Goal: Task Accomplishment & Management: Use online tool/utility

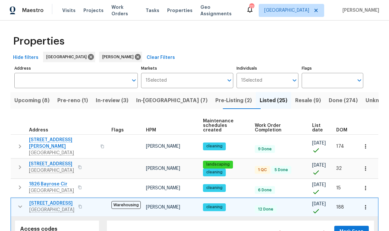
scroll to position [26, 0]
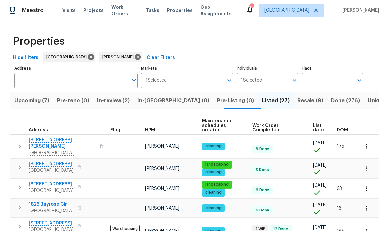
click at [161, 101] on span "In-reno (8)" at bounding box center [173, 100] width 72 height 9
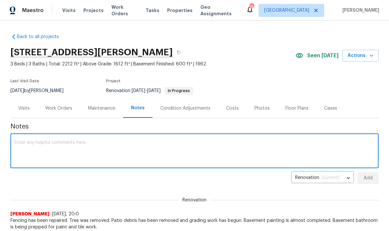
scroll to position [116, 0]
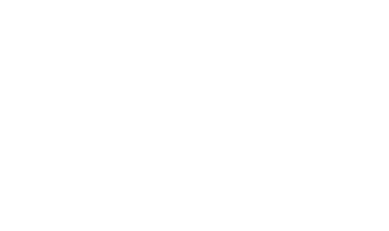
type textarea "The painting of the basement floor has been approved as an upgrade. GC is curre…"
click at [369, 62] on span "Add" at bounding box center [368, 63] width 10 height 8
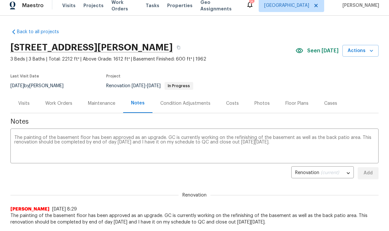
scroll to position [0, 0]
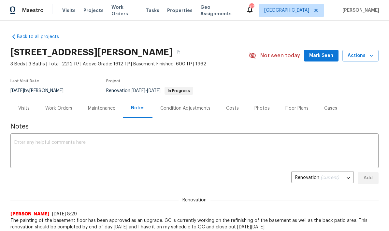
click at [328, 55] on span "Mark Seen" at bounding box center [321, 56] width 24 height 8
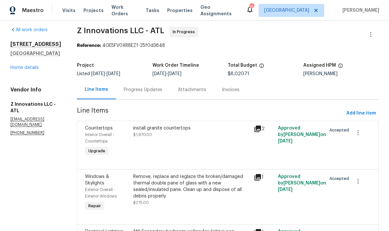
scroll to position [4, 0]
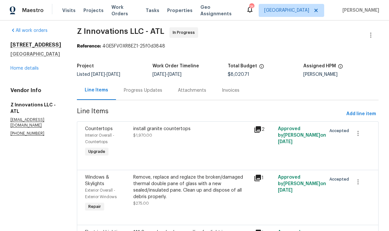
click at [37, 71] on link "Home details" at bounding box center [24, 68] width 28 height 5
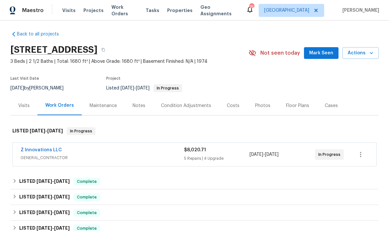
scroll to position [1, 0]
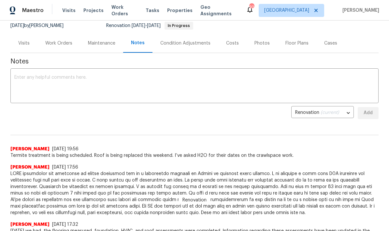
scroll to position [65, 0]
click at [90, 78] on textarea at bounding box center [194, 86] width 360 height 23
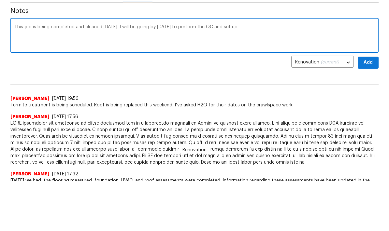
type textarea "This job is being completed and cleaned [DATE]. I will be going by [DATE] to pe…"
click at [367, 109] on span "Add" at bounding box center [368, 113] width 10 height 8
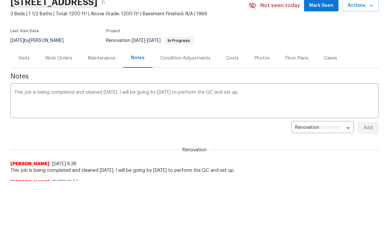
scroll to position [0, 0]
click at [326, 7] on span "Mark Seen" at bounding box center [321, 6] width 24 height 8
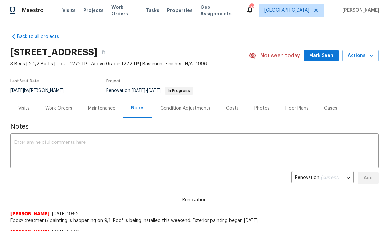
click at [79, 141] on textarea at bounding box center [194, 151] width 360 height 23
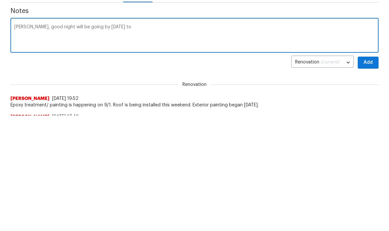
click at [37, 140] on textarea "Ken, good night will be going by today to" at bounding box center [194, 151] width 360 height 23
click at [115, 140] on textarea "Ken Goodnight will be going by today to" at bounding box center [194, 151] width 360 height 23
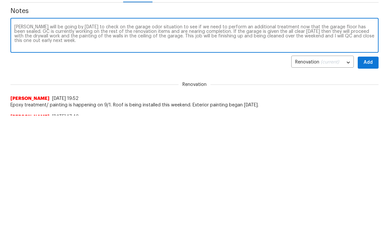
type textarea "Ken Goodnight will be going by today to check on the garage odor situation to s…"
click at [368, 174] on span "Add" at bounding box center [368, 178] width 10 height 8
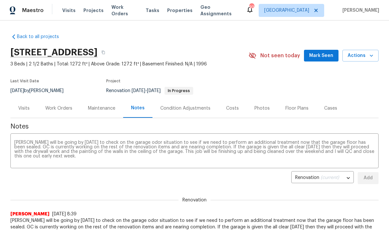
click at [326, 55] on span "Mark Seen" at bounding box center [321, 56] width 24 height 8
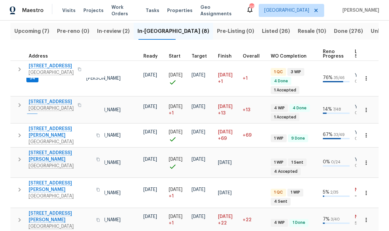
scroll to position [0, 85]
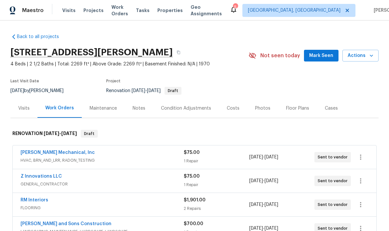
scroll to position [26, 0]
